Goal: Transaction & Acquisition: Purchase product/service

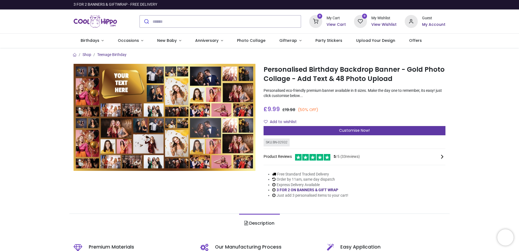
click at [349, 132] on span "Customise Now!" at bounding box center [354, 130] width 31 height 5
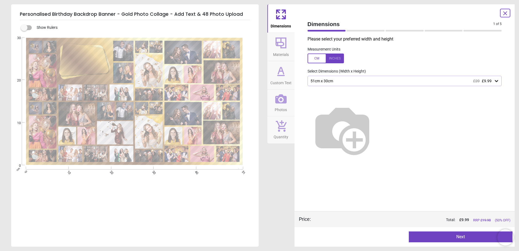
click at [377, 102] on img at bounding box center [342, 129] width 69 height 69
drag, startPoint x: 386, startPoint y: 109, endPoint x: 389, endPoint y: 111, distance: 4.1
click at [377, 109] on img at bounding box center [342, 129] width 69 height 69
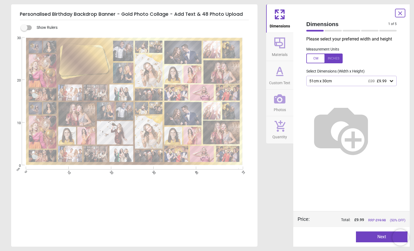
click at [342, 97] on img at bounding box center [340, 129] width 69 height 69
click at [368, 100] on img at bounding box center [340, 129] width 69 height 69
click at [369, 98] on img at bounding box center [340, 129] width 69 height 69
click at [369, 101] on img at bounding box center [340, 129] width 69 height 69
click at [391, 82] on icon at bounding box center [391, 80] width 5 height 5
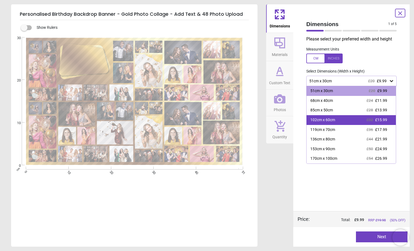
click at [387, 119] on span "£15.99" at bounding box center [381, 120] width 12 height 4
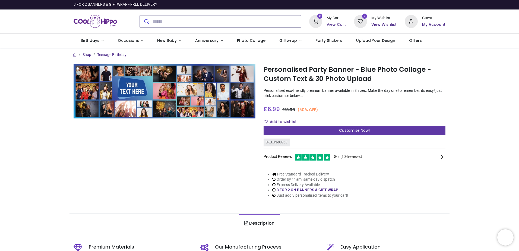
click at [332, 129] on div "Customise Now!" at bounding box center [355, 130] width 182 height 9
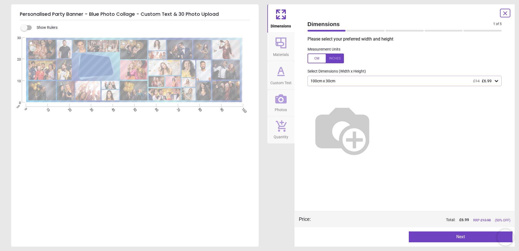
click at [495, 81] on icon at bounding box center [496, 81] width 3 height 2
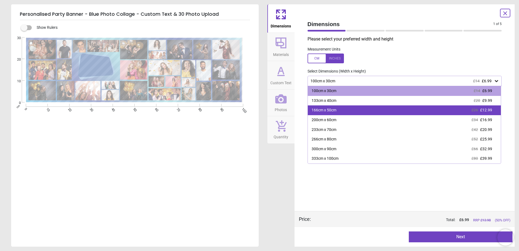
click at [447, 106] on div "166cm x 50cm £26 £12.99" at bounding box center [404, 110] width 193 height 10
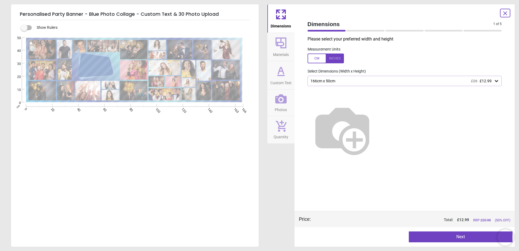
click at [496, 80] on icon at bounding box center [496, 80] width 5 height 5
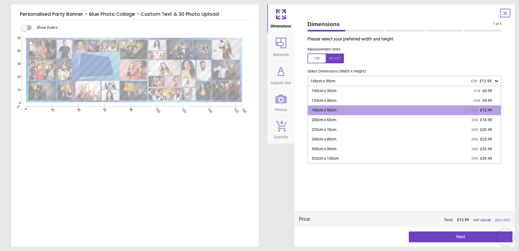
click at [448, 99] on div "133cm x 40cm £20 £9.99" at bounding box center [404, 101] width 193 height 10
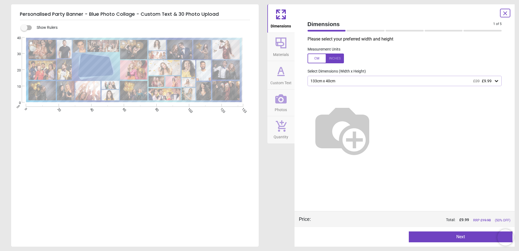
click at [285, 49] on icon at bounding box center [280, 42] width 13 height 13
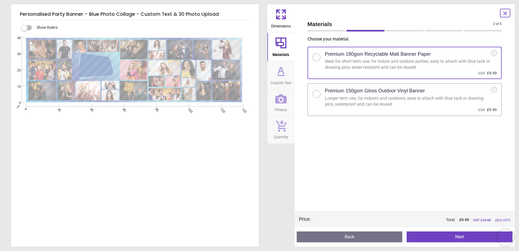
click at [285, 68] on icon at bounding box center [280, 71] width 13 height 13
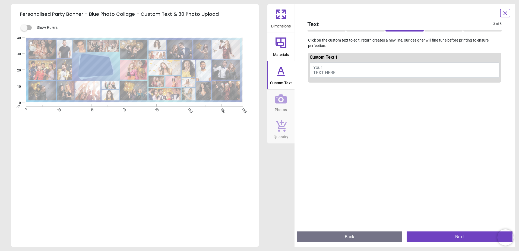
click at [282, 97] on icon at bounding box center [280, 98] width 11 height 9
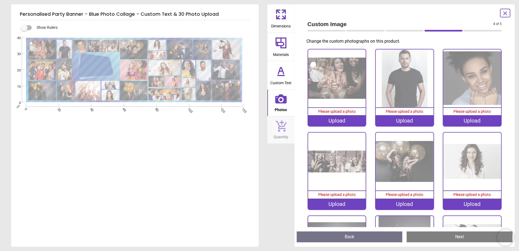
click at [283, 130] on icon at bounding box center [280, 126] width 11 height 12
click at [396, 33] on div "4 of 6" at bounding box center [404, 30] width 199 height 5
click at [397, 30] on div at bounding box center [404, 31] width 38 height 2
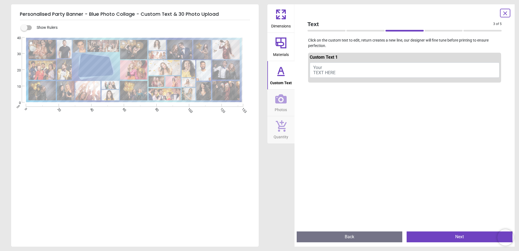
drag, startPoint x: 363, startPoint y: 30, endPoint x: 358, endPoint y: 31, distance: 5.4
click at [363, 30] on div "3 of 6" at bounding box center [404, 30] width 199 height 5
click at [312, 30] on div at bounding box center [327, 31] width 38 height 2
click at [283, 108] on span "Photos" at bounding box center [281, 108] width 12 height 8
click at [282, 71] on icon at bounding box center [280, 70] width 5 height 7
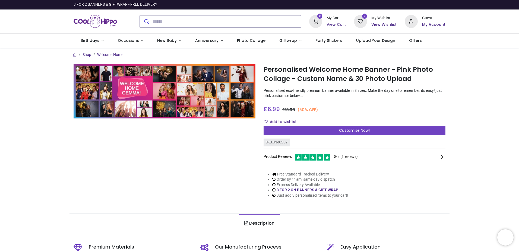
click at [134, 95] on img at bounding box center [165, 91] width 182 height 55
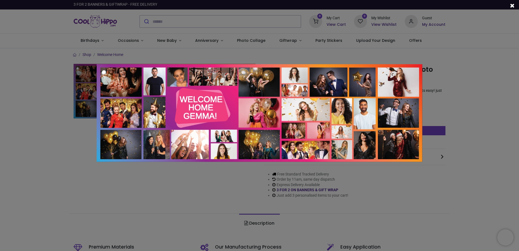
click at [217, 108] on img at bounding box center [260, 113] width 326 height 98
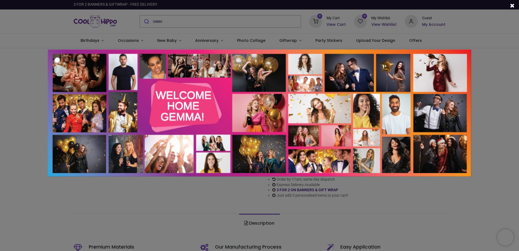
click at [217, 109] on img at bounding box center [259, 112] width 423 height 127
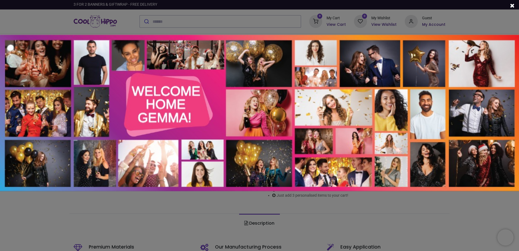
click at [170, 110] on img at bounding box center [259, 113] width 521 height 156
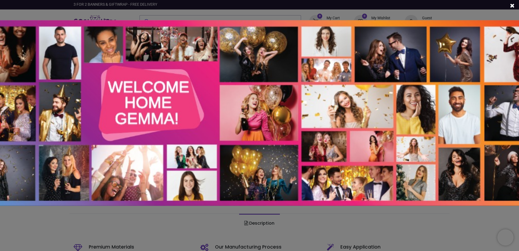
click at [169, 109] on img at bounding box center [259, 113] width 619 height 186
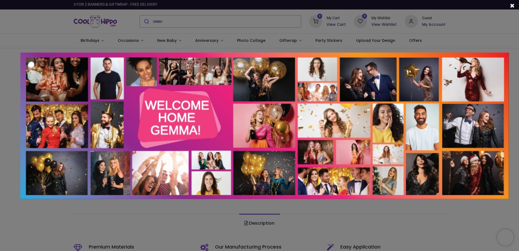
click at [176, 122] on img at bounding box center [264, 125] width 489 height 147
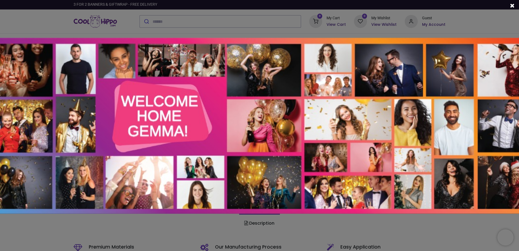
click at [510, 5] on span at bounding box center [512, 6] width 5 height 6
